Goal: Use online tool/utility: Utilize a website feature to perform a specific function

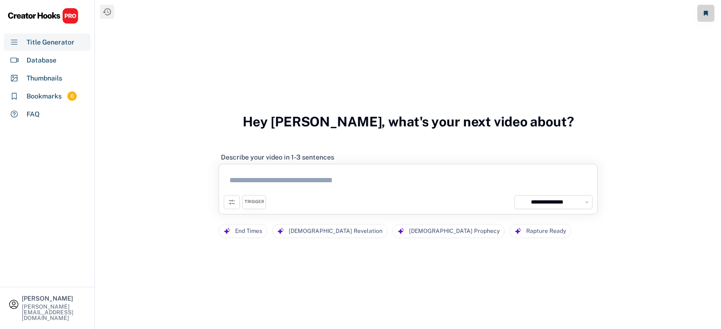
select select "**********"
click at [254, 183] on textarea at bounding box center [408, 182] width 369 height 26
type textarea "*"
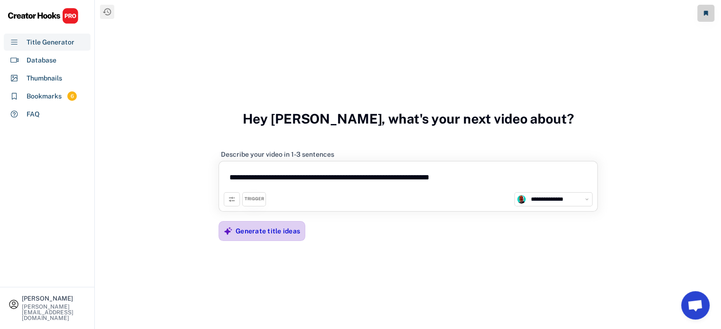
type textarea "**********"
click at [254, 233] on div "Generate title ideas" at bounding box center [268, 231] width 64 height 9
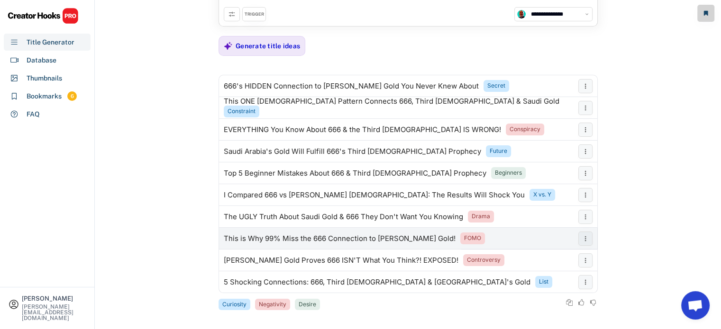
scroll to position [69, 0]
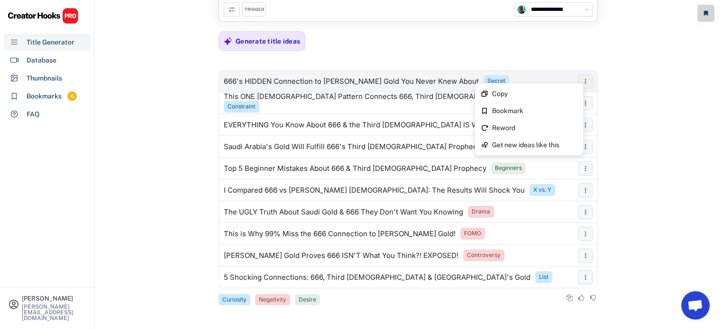
click at [585, 84] on button at bounding box center [585, 81] width 14 height 14
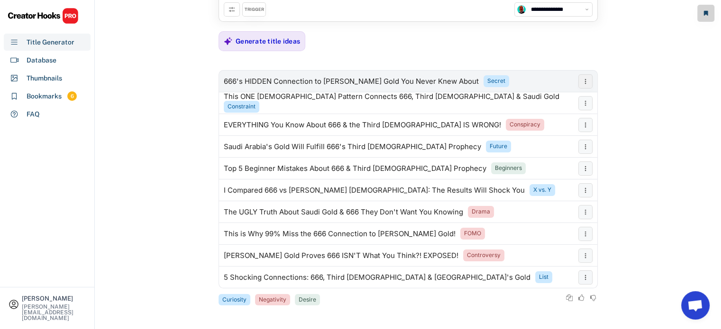
click at [585, 83] on use at bounding box center [585, 81] width 1 height 5
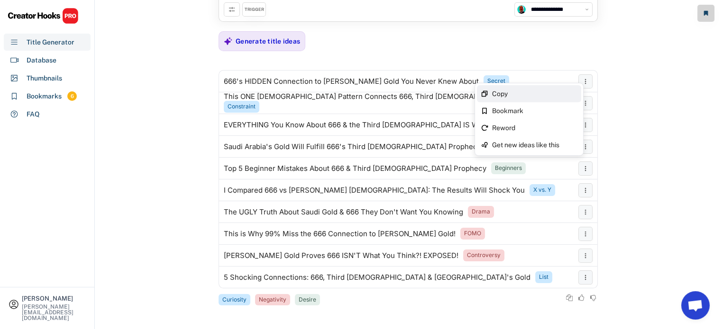
click at [531, 94] on div "Copy" at bounding box center [534, 94] width 85 height 7
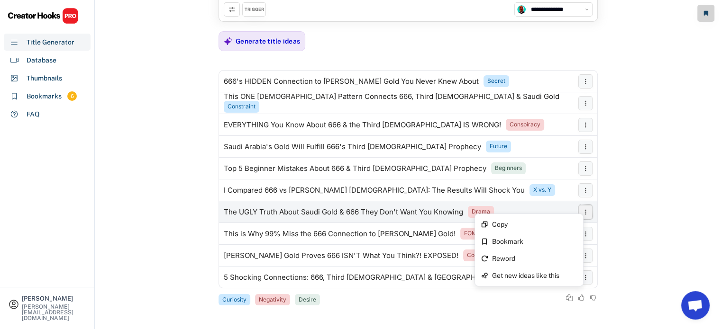
click at [587, 210] on icon at bounding box center [585, 213] width 8 height 8
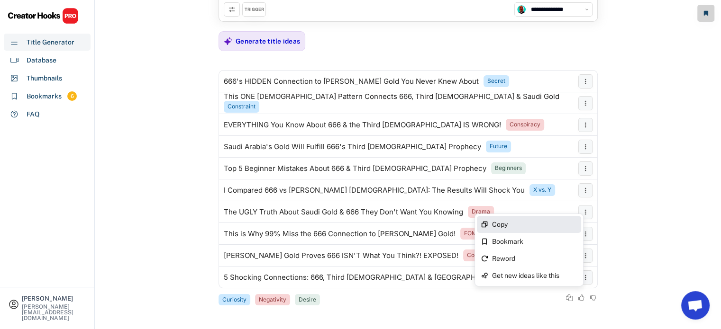
click at [555, 224] on div "Copy" at bounding box center [534, 224] width 85 height 7
